Goal: Information Seeking & Learning: Stay updated

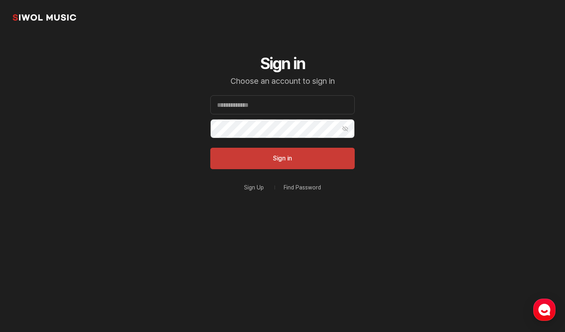
type input "**********"
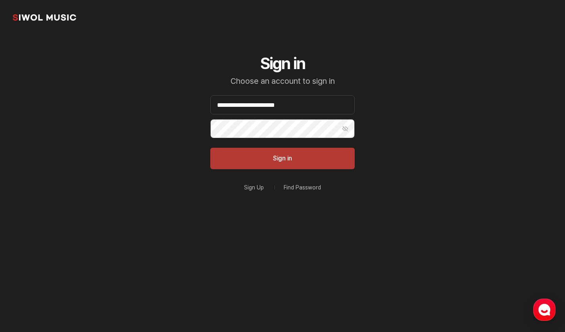
click at [295, 157] on button "Sign in" at bounding box center [282, 158] width 144 height 21
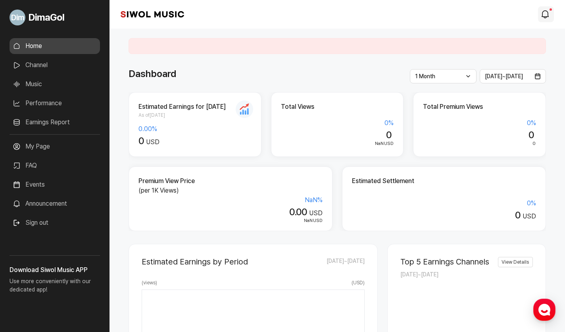
click at [549, 8] on link "modal.notifications" at bounding box center [546, 14] width 16 height 16
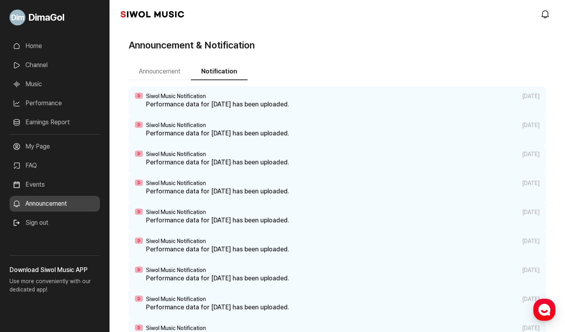
click at [160, 69] on button "Announcement" at bounding box center [160, 71] width 62 height 17
